Goal: Use online tool/utility: Use online tool/utility

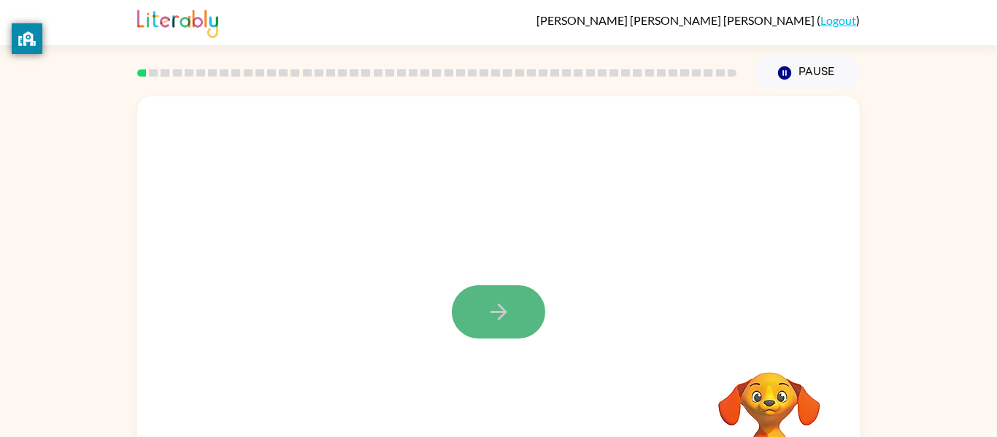
click at [494, 310] on icon "button" at bounding box center [499, 312] width 26 height 26
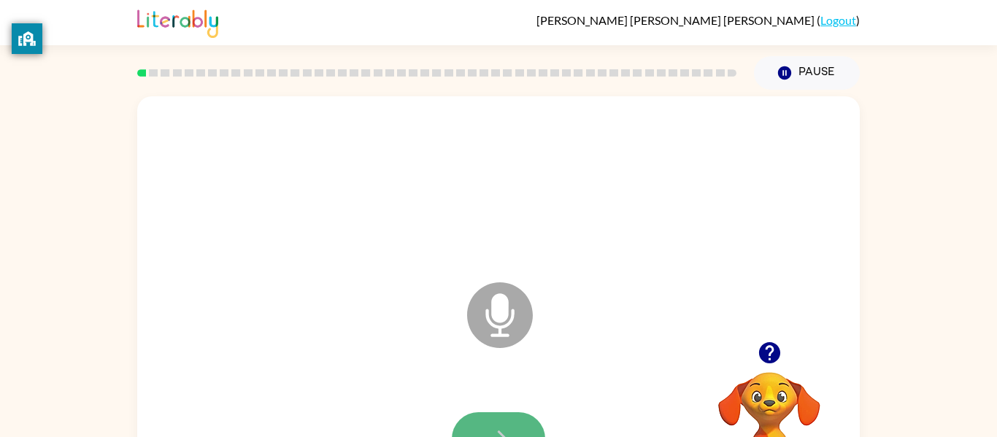
click at [514, 427] on button "button" at bounding box center [498, 438] width 93 height 53
click at [482, 427] on button "button" at bounding box center [498, 438] width 93 height 53
click at [497, 436] on icon "button" at bounding box center [499, 439] width 26 height 26
click at [492, 426] on icon "button" at bounding box center [499, 439] width 26 height 26
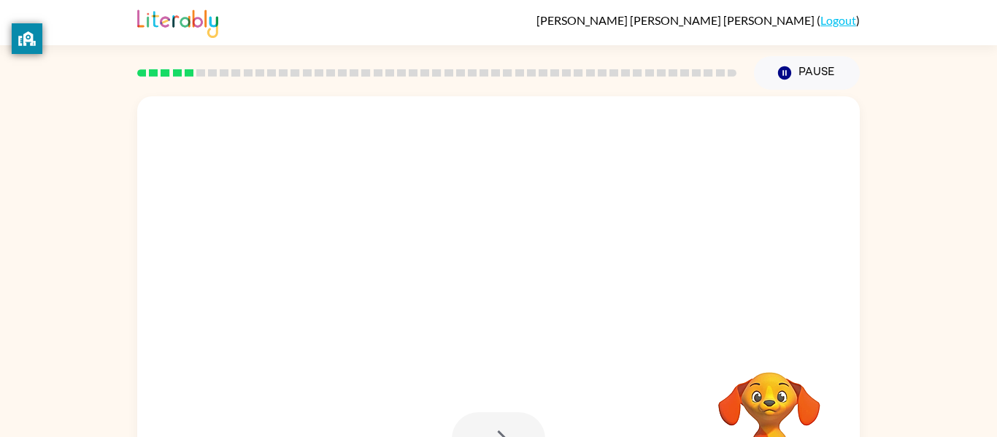
click at [497, 425] on div at bounding box center [498, 438] width 93 height 53
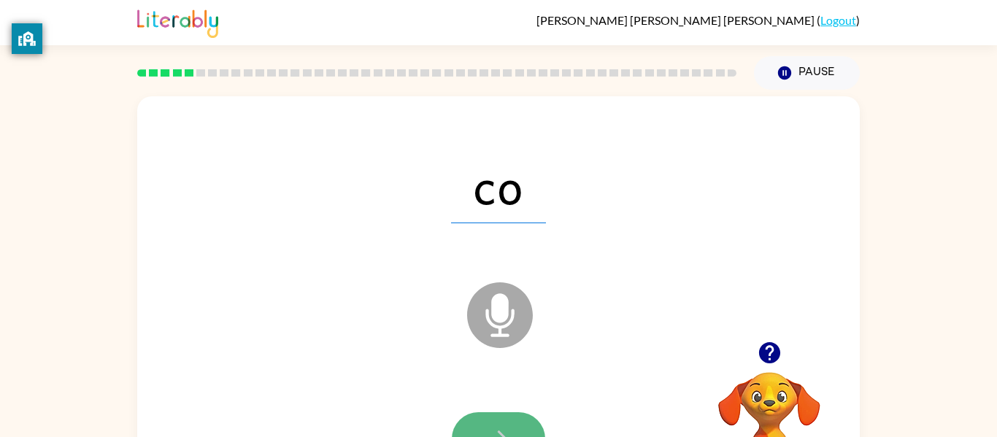
click at [485, 420] on button "button" at bounding box center [498, 438] width 93 height 53
click at [510, 428] on icon "button" at bounding box center [499, 439] width 26 height 26
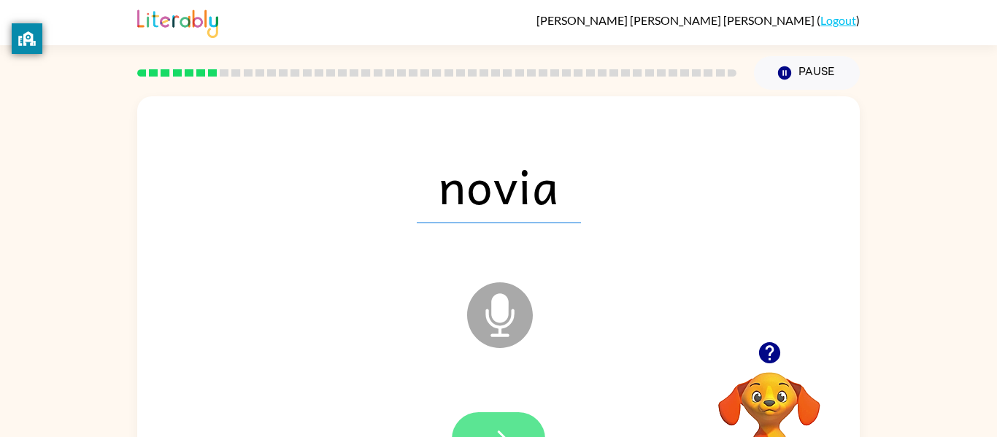
click at [508, 426] on icon "button" at bounding box center [499, 439] width 26 height 26
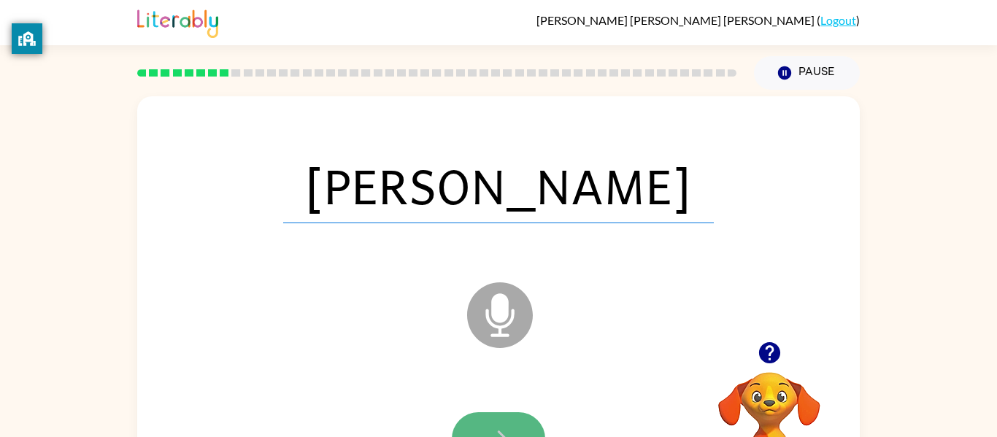
click at [504, 421] on button "button" at bounding box center [498, 438] width 93 height 53
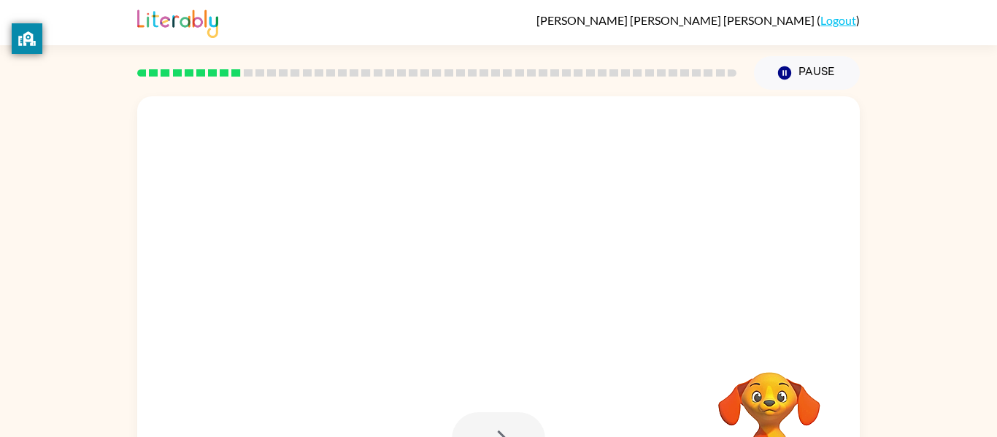
click at [504, 423] on div at bounding box center [498, 438] width 93 height 53
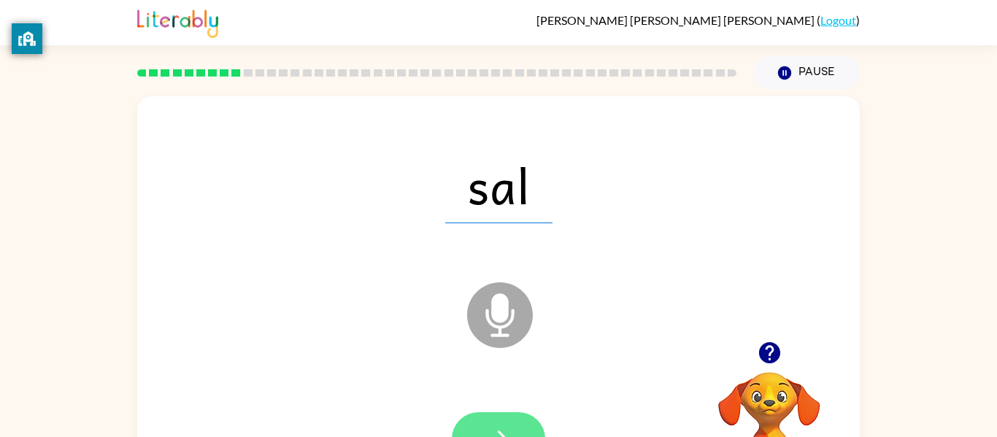
click at [510, 421] on button "button" at bounding box center [498, 438] width 93 height 53
click at [505, 428] on icon "button" at bounding box center [499, 439] width 26 height 26
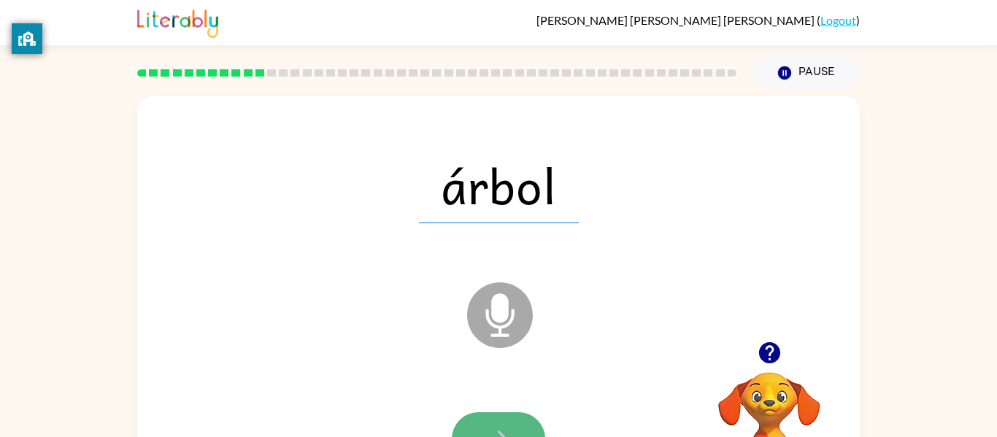
click at [490, 422] on button "button" at bounding box center [498, 438] width 93 height 53
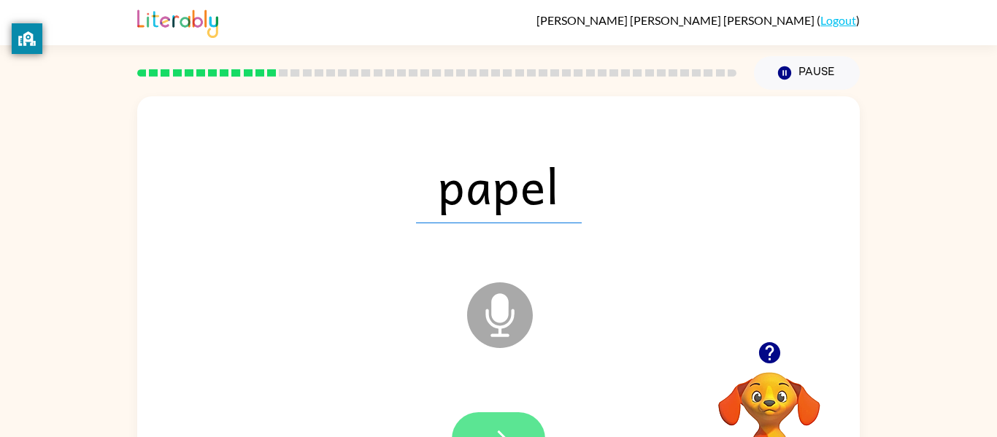
click at [497, 420] on button "button" at bounding box center [498, 438] width 93 height 53
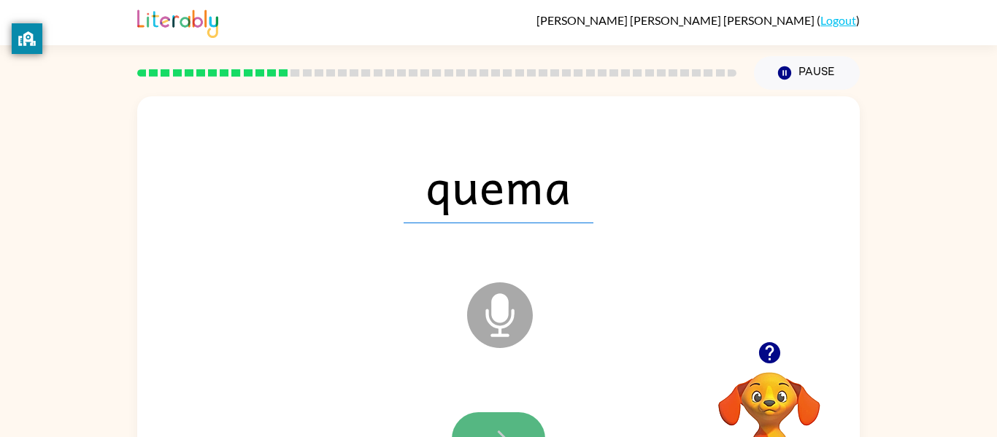
click at [490, 427] on icon "button" at bounding box center [499, 439] width 26 height 26
click at [493, 431] on icon "button" at bounding box center [499, 439] width 26 height 26
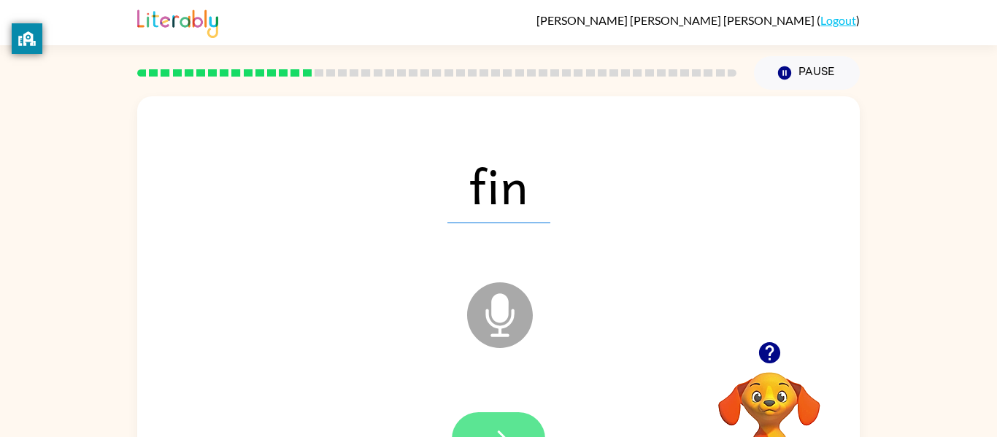
click at [485, 423] on button "button" at bounding box center [498, 438] width 93 height 53
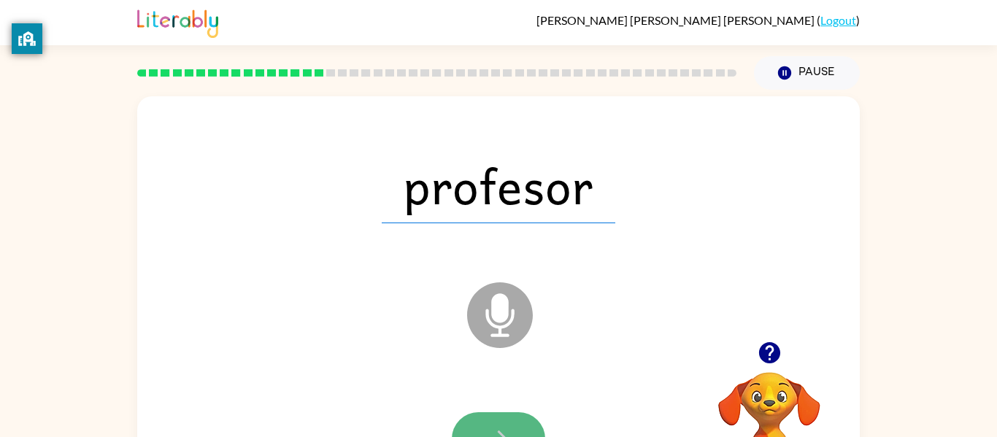
click at [509, 428] on icon "button" at bounding box center [499, 439] width 26 height 26
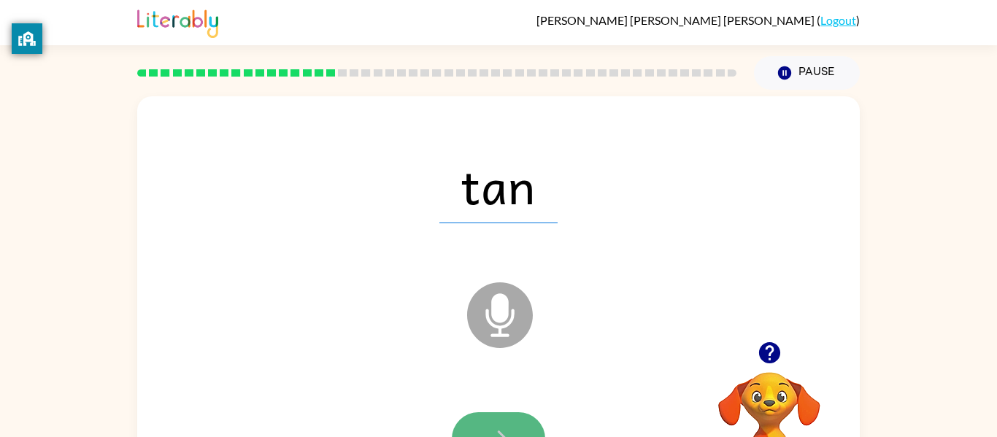
click at [498, 422] on button "button" at bounding box center [498, 438] width 93 height 53
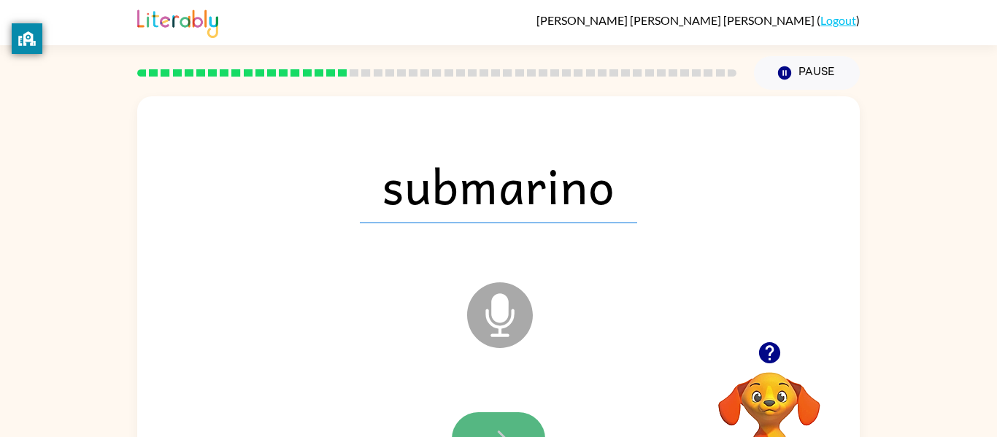
click at [515, 422] on button "button" at bounding box center [498, 438] width 93 height 53
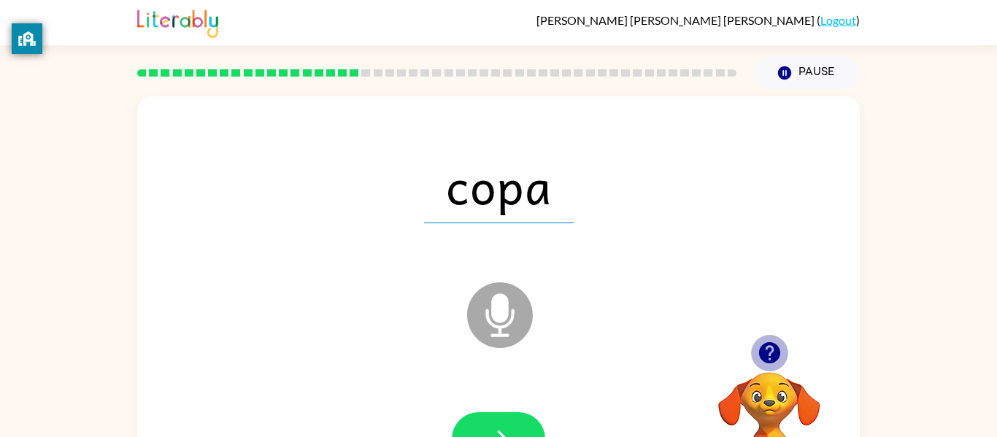
click at [768, 353] on icon "button" at bounding box center [770, 353] width 26 height 26
click at [492, 428] on icon "button" at bounding box center [499, 439] width 26 height 26
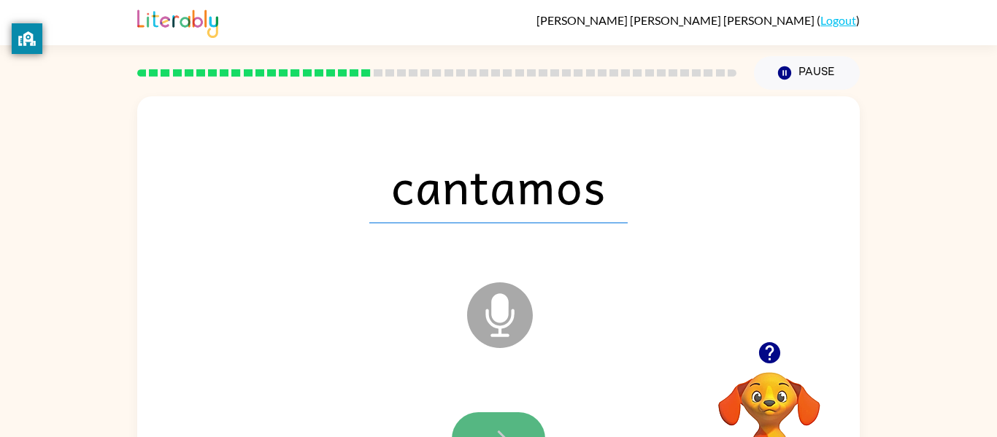
click at [517, 419] on button "button" at bounding box center [498, 438] width 93 height 53
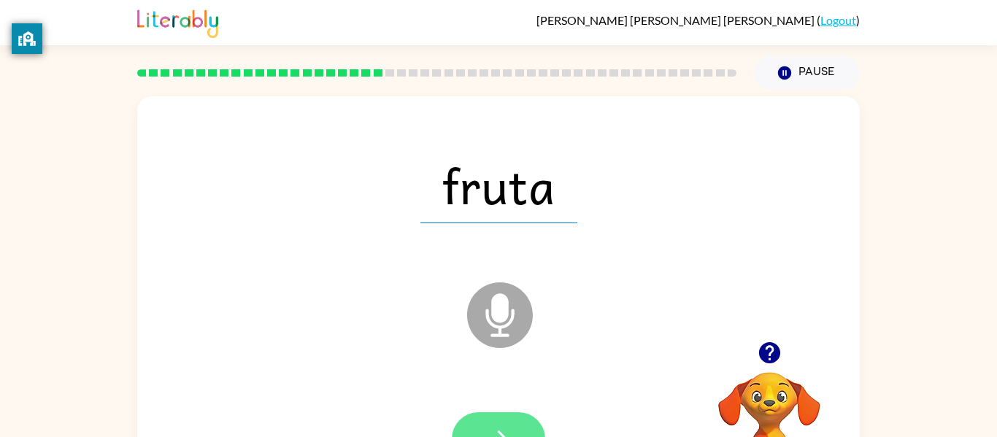
click at [524, 424] on button "button" at bounding box center [498, 438] width 93 height 53
click at [520, 419] on button "button" at bounding box center [498, 438] width 93 height 53
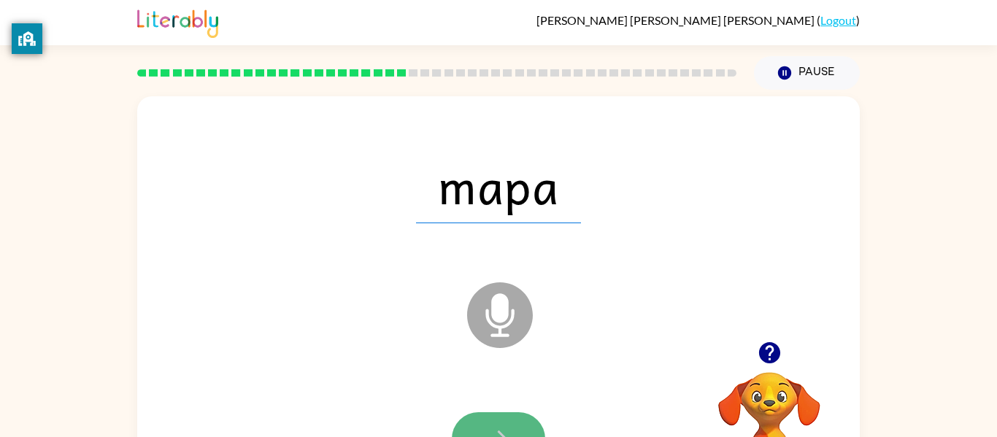
click at [463, 422] on button "button" at bounding box center [498, 438] width 93 height 53
click at [488, 431] on icon "button" at bounding box center [499, 439] width 26 height 26
click at [487, 421] on button "button" at bounding box center [498, 438] width 93 height 53
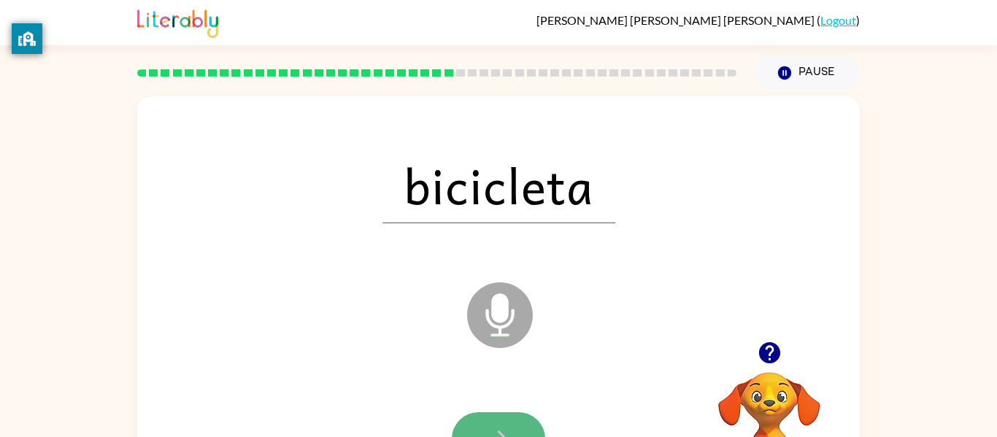
click at [490, 425] on button "button" at bounding box center [498, 438] width 93 height 53
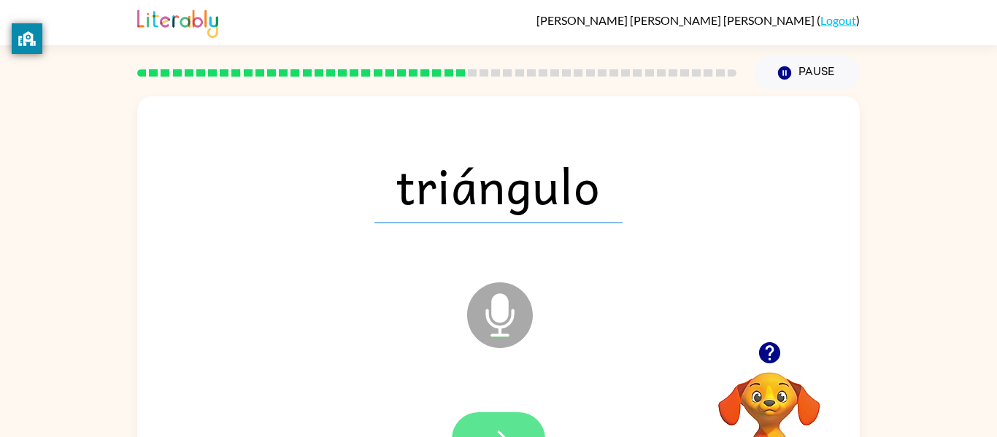
click at [501, 426] on icon "button" at bounding box center [499, 439] width 26 height 26
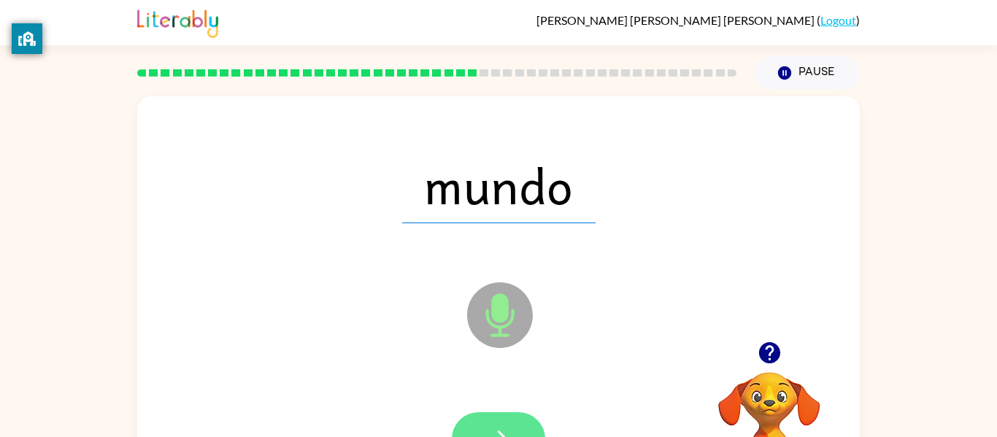
click at [503, 431] on icon "button" at bounding box center [499, 439] width 26 height 26
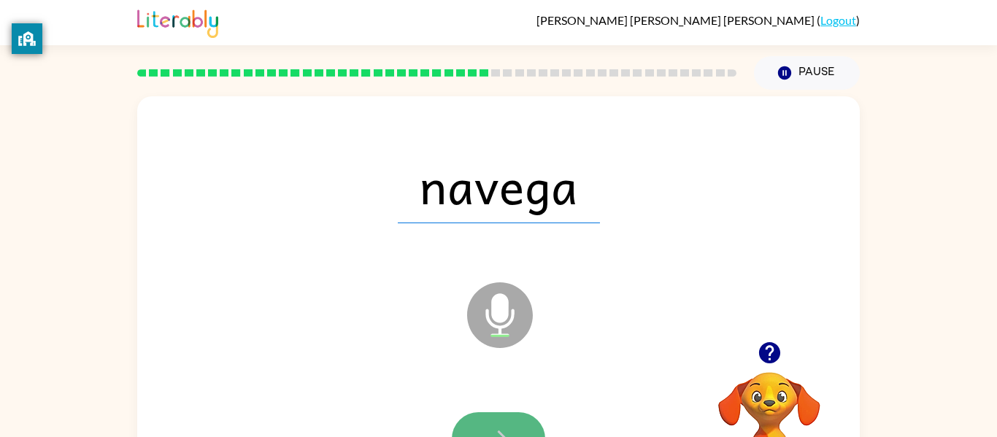
click at [505, 432] on icon "button" at bounding box center [499, 439] width 26 height 26
click at [508, 423] on button "button" at bounding box center [498, 438] width 93 height 53
click at [514, 431] on button "button" at bounding box center [498, 438] width 93 height 53
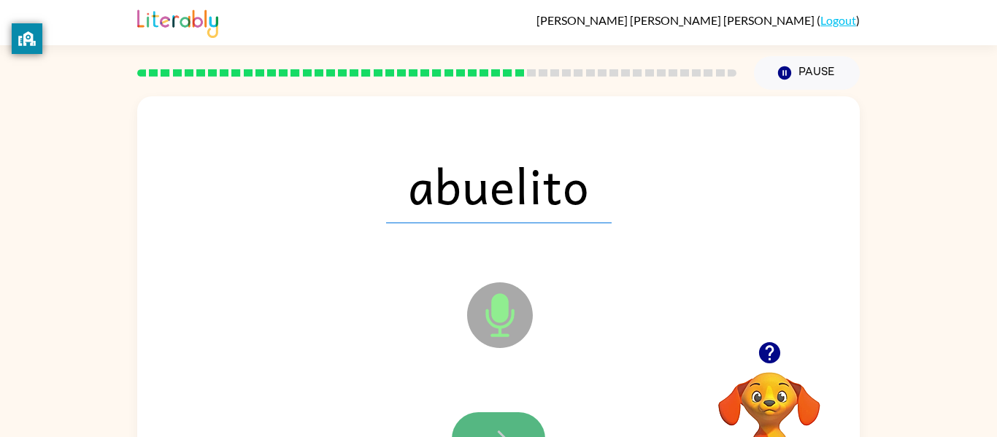
click at [501, 429] on icon "button" at bounding box center [499, 439] width 26 height 26
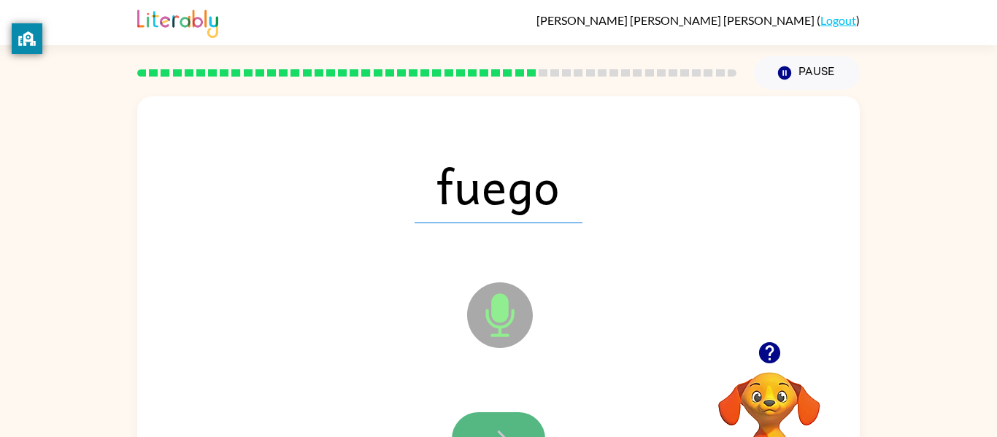
click at [478, 426] on button "button" at bounding box center [498, 438] width 93 height 53
click at [509, 425] on button "button" at bounding box center [498, 438] width 93 height 53
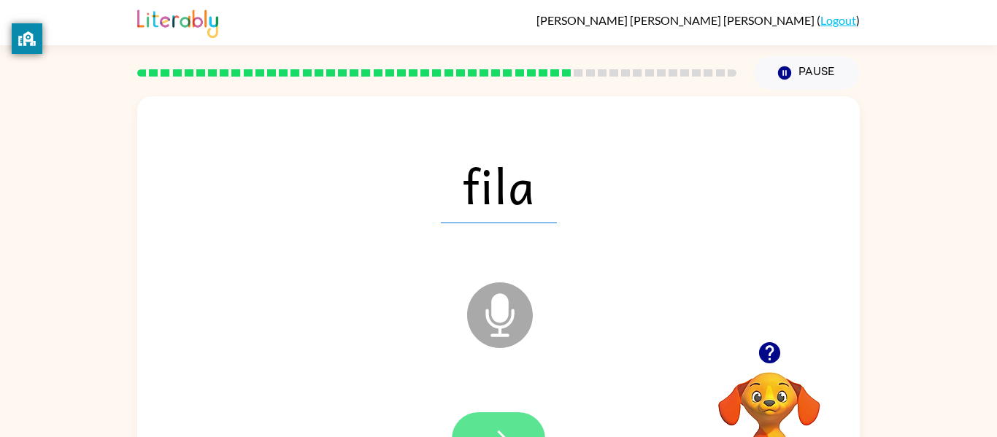
click at [527, 420] on button "button" at bounding box center [498, 438] width 93 height 53
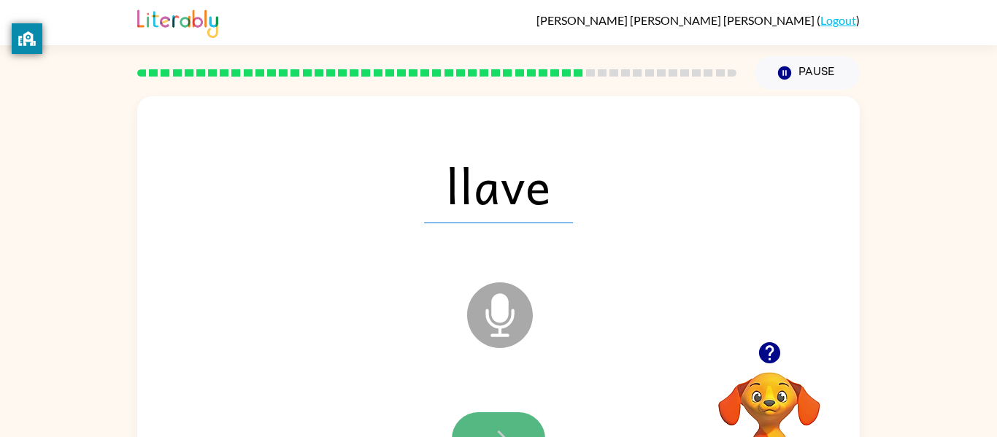
click at [502, 430] on icon "button" at bounding box center [499, 439] width 26 height 26
click at [511, 420] on button "button" at bounding box center [498, 438] width 93 height 53
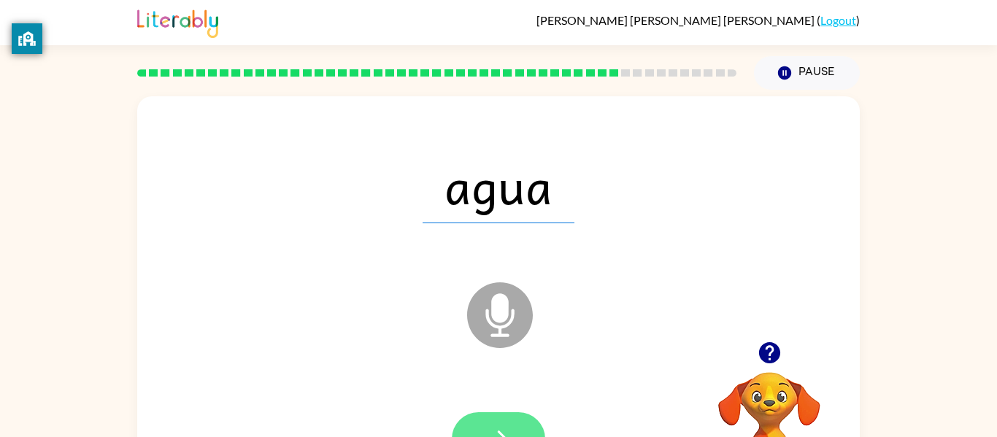
click at [466, 419] on button "button" at bounding box center [498, 438] width 93 height 53
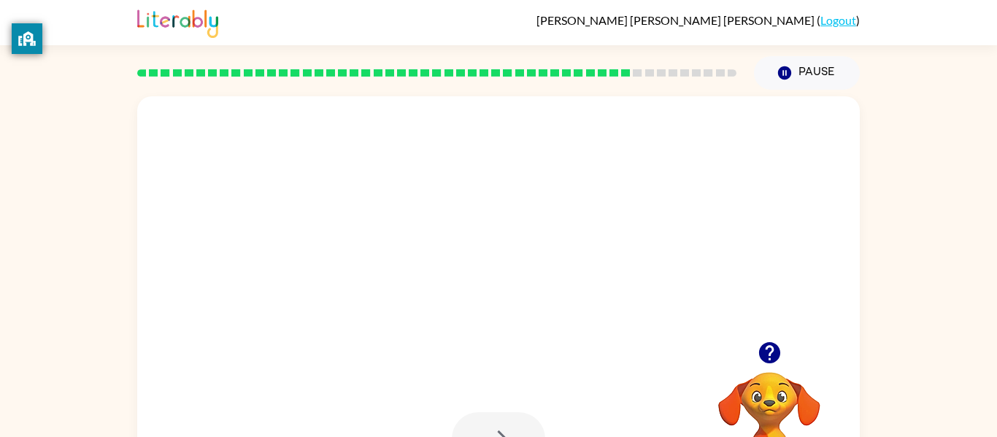
click at [481, 425] on button "button" at bounding box center [498, 438] width 93 height 53
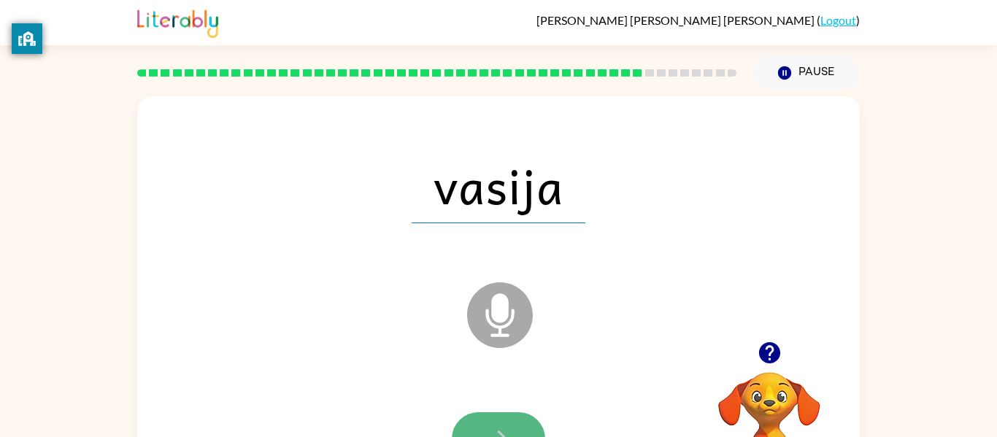
click at [486, 426] on icon "button" at bounding box center [499, 439] width 26 height 26
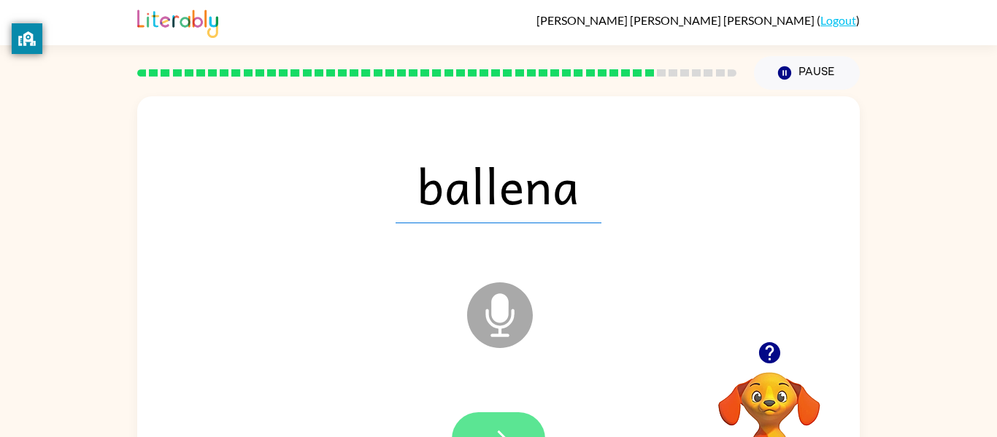
click at [503, 432] on icon "button" at bounding box center [499, 439] width 26 height 26
click at [506, 426] on icon "button" at bounding box center [499, 439] width 26 height 26
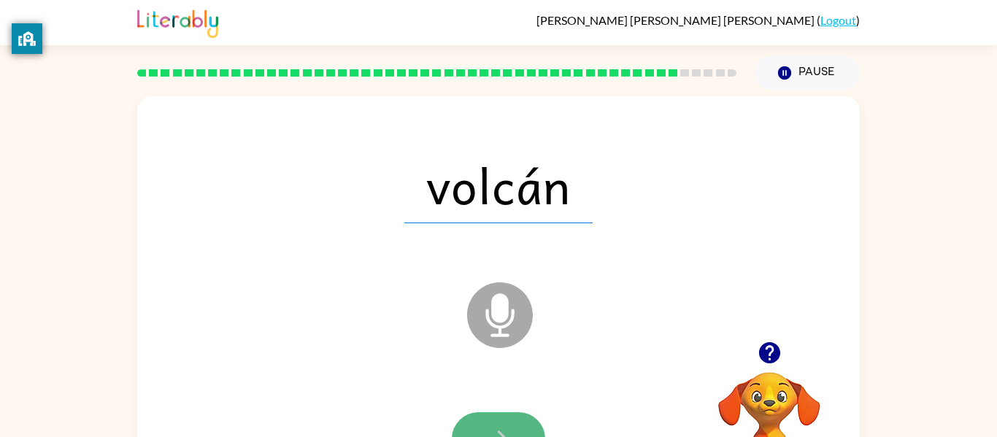
click at [507, 426] on icon "button" at bounding box center [499, 439] width 26 height 26
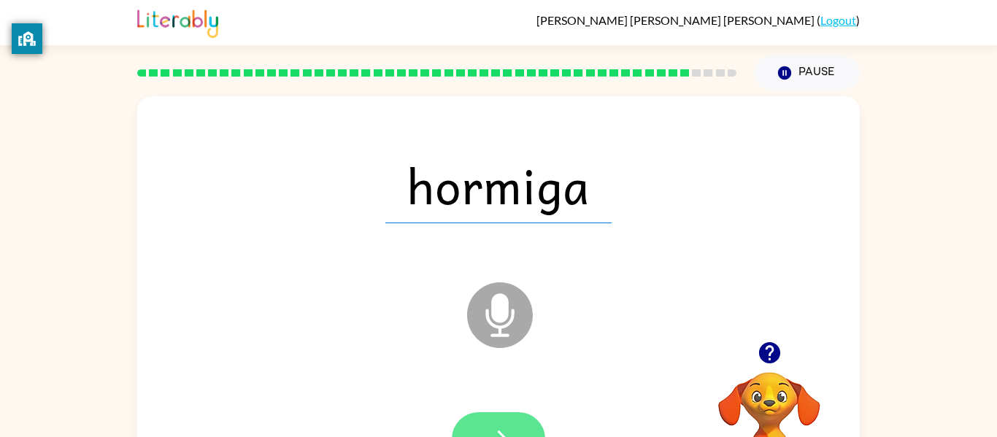
click at [499, 426] on icon "button" at bounding box center [499, 439] width 26 height 26
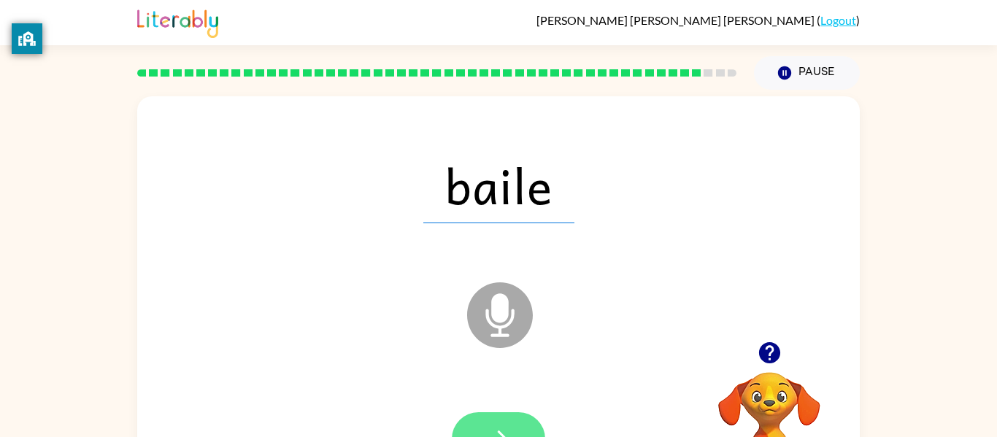
click at [494, 424] on button "button" at bounding box center [498, 438] width 93 height 53
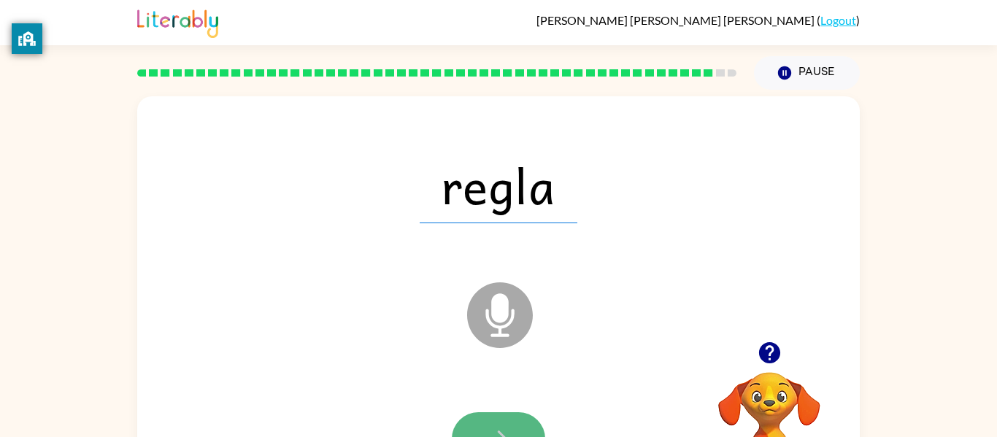
click at [514, 420] on button "button" at bounding box center [498, 438] width 93 height 53
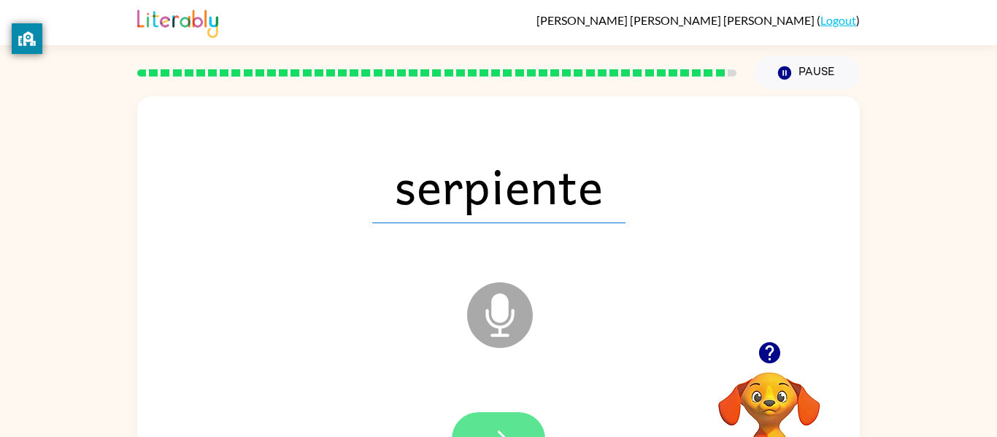
click at [504, 424] on button "button" at bounding box center [498, 438] width 93 height 53
